Goal: Transaction & Acquisition: Obtain resource

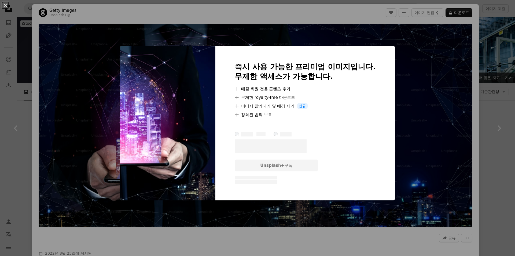
scroll to position [188, 0]
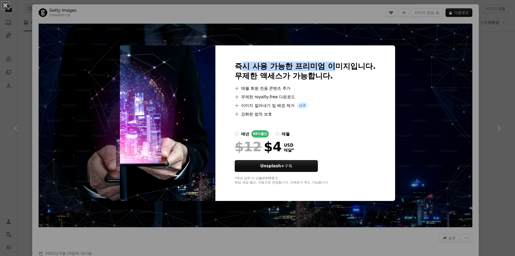
drag, startPoint x: 242, startPoint y: 65, endPoint x: 330, endPoint y: 71, distance: 88.5
click at [330, 71] on h2 "즉시 사용 가능한 프리미엄 이미지입니다. 무제한 액세스가 가능합니다." at bounding box center [305, 70] width 141 height 19
click at [331, 71] on h2 "즉시 사용 가능한 프리미엄 이미지입니다. 무제한 액세스가 가능합니다." at bounding box center [305, 70] width 141 height 19
click at [428, 76] on div "An X shape 즉시 사용 가능한 프리미엄 이미지입니다. 무제한 액세스가 가능합니다. A plus sign 매월 회원 전용 콘텐츠 추가 A…" at bounding box center [257, 128] width 515 height 256
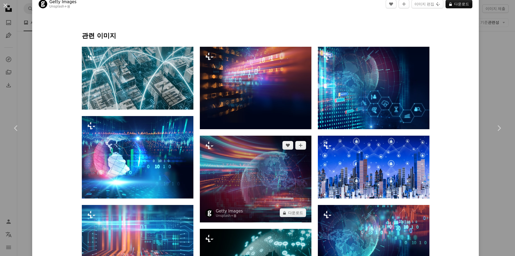
scroll to position [268, 0]
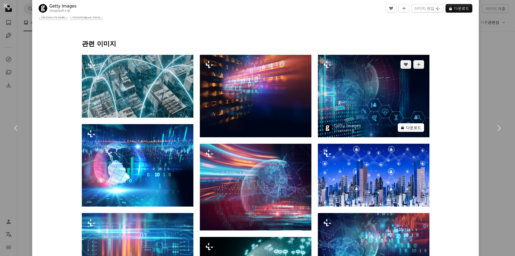
click at [405, 127] on button "A lock 다운로드" at bounding box center [411, 127] width 26 height 9
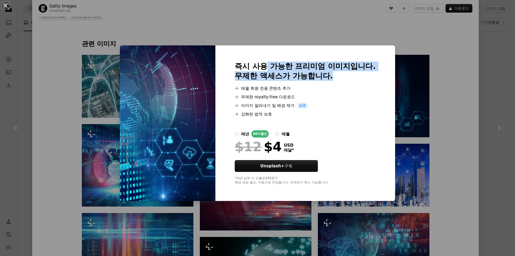
drag, startPoint x: 268, startPoint y: 67, endPoint x: 364, endPoint y: 83, distance: 97.4
click at [364, 83] on div "즉시 사용 가능한 프리미엄 이미지입니다. 무제한 액세스가 가능합니다. A plus sign 매월 회원 전용 콘텐츠 추가 A plus sign …" at bounding box center [305, 122] width 180 height 155
click at [364, 83] on div at bounding box center [305, 83] width 141 height 4
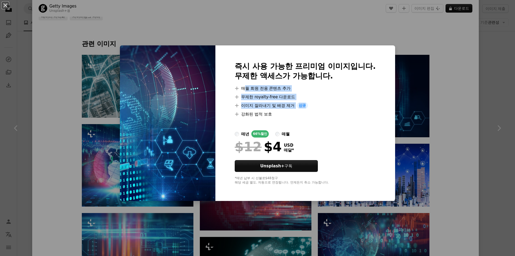
drag, startPoint x: 244, startPoint y: 86, endPoint x: 347, endPoint y: 112, distance: 106.8
click at [347, 112] on ul "A plus sign 매월 회원 전용 콘텐츠 추가 A plus sign 무제한 royalty-free 다운로드 A plus sign 이미지 잘…" at bounding box center [305, 101] width 141 height 32
click at [347, 112] on li "A plus sign 강화된 법적 보호" at bounding box center [305, 114] width 141 height 6
click at [453, 171] on div "An X shape 즉시 사용 가능한 프리미엄 이미지입니다. 무제한 액세스가 가능합니다. A plus sign 매월 회원 전용 콘텐츠 추가 A…" at bounding box center [257, 128] width 515 height 256
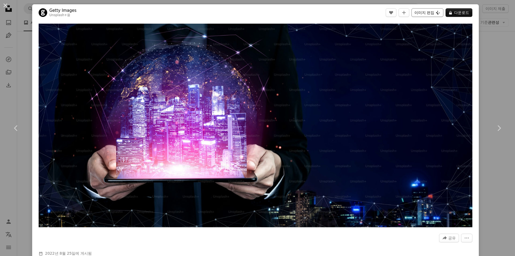
click at [425, 14] on button "이미지 편집 Plus sign for Unsplash+" at bounding box center [427, 12] width 32 height 9
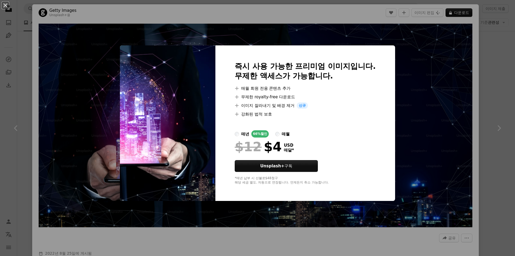
click at [440, 105] on div "An X shape 즉시 사용 가능한 프리미엄 이미지입니다. 무제한 액세스가 가능합니다. A plus sign 매월 회원 전용 콘텐츠 추가 A…" at bounding box center [257, 128] width 515 height 256
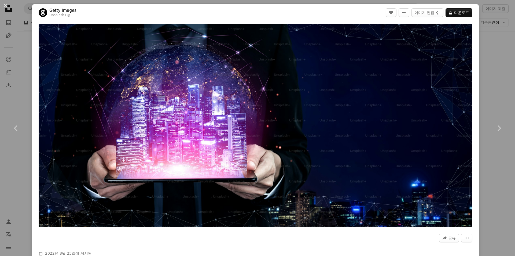
click at [488, 31] on div "An X shape Chevron left Chevron right Getty Images Unsplash+ 용 A heart A plus s…" at bounding box center [257, 128] width 515 height 256
